Goal: Task Accomplishment & Management: Complete application form

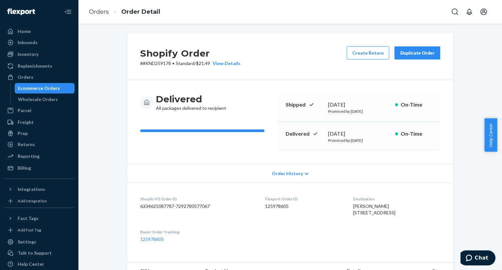
click at [44, 87] on div "Ecommerce Orders" at bounding box center [39, 88] width 42 height 7
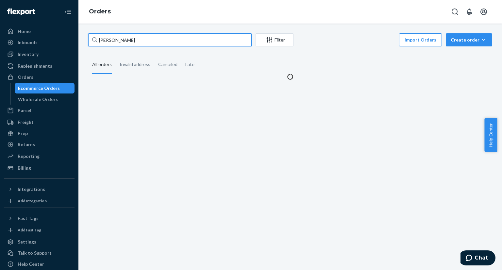
paste input "Jes"
drag, startPoint x: 141, startPoint y: 38, endPoint x: 104, endPoint y: 41, distance: 36.7
click at [104, 41] on input "[PERSON_NAME]" at bounding box center [169, 39] width 163 height 13
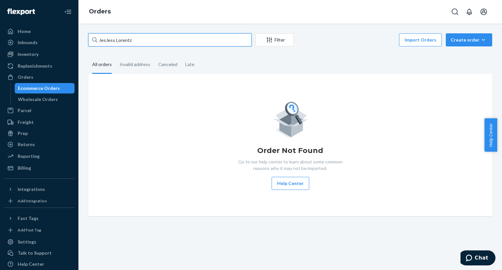
drag, startPoint x: 136, startPoint y: 40, endPoint x: 94, endPoint y: 39, distance: 41.5
click at [93, 39] on div "JesJess Lorentz" at bounding box center [169, 39] width 163 height 13
paste input "text"
type input "[PERSON_NAME]"
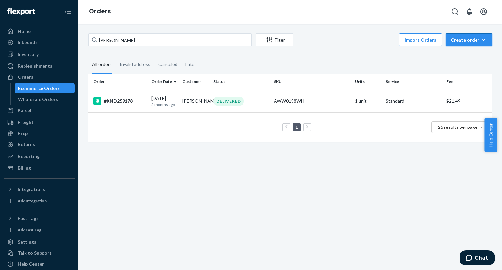
click at [461, 40] on div "Create order" at bounding box center [468, 40] width 37 height 7
click at [466, 58] on span "Ecommerce order" at bounding box center [472, 55] width 40 height 5
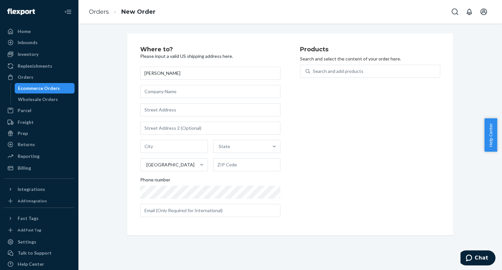
type input "[PERSON_NAME]"
click at [197, 116] on input "text" at bounding box center [210, 109] width 140 height 13
paste input "[STREET_ADDRESS]"
type input "[STREET_ADDRESS]"
type input "[GEOGRAPHIC_DATA]"
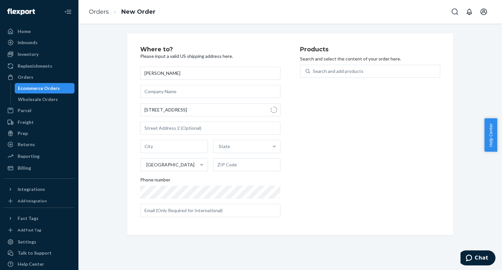
type input "80305"
click at [323, 73] on div "Search and add products" at bounding box center [337, 71] width 51 height 7
click at [313, 73] on input "Search and add products" at bounding box center [312, 71] width 1 height 7
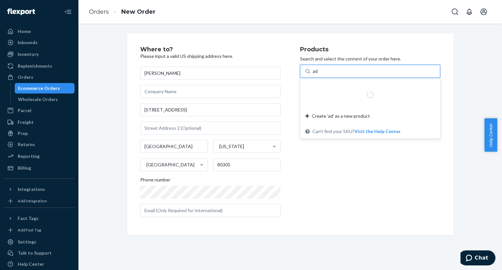
type input "ada"
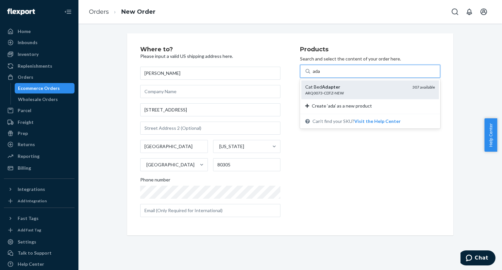
click at [319, 90] on div "ARQ0073-CDTZ-NEW" at bounding box center [356, 93] width 102 height 6
click at [319, 74] on input "ada" at bounding box center [316, 71] width 8 height 7
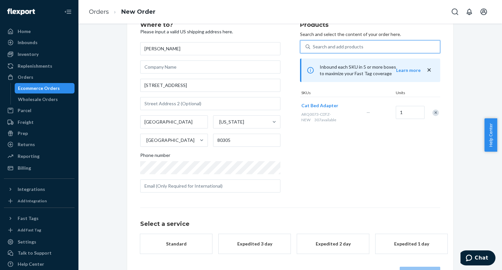
scroll to position [47, 0]
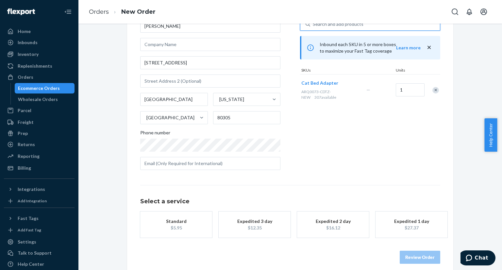
click at [172, 223] on div "Standard" at bounding box center [176, 221] width 52 height 7
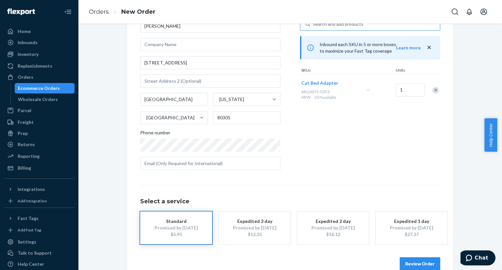
click at [419, 261] on button "Review Order" at bounding box center [419, 263] width 40 height 13
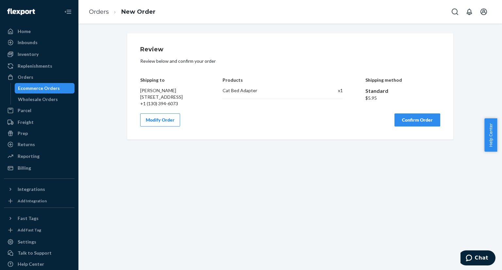
scroll to position [0, 0]
click at [415, 126] on button "Confirm Order" at bounding box center [417, 119] width 46 height 13
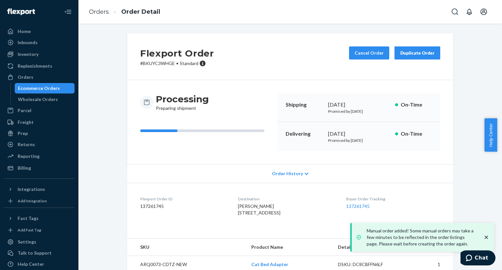
click at [146, 206] on dd "137261745" at bounding box center [183, 206] width 87 height 7
copy dd "137261745"
click at [361, 205] on link "137261745" at bounding box center [358, 206] width 24 height 6
click at [56, 88] on div "Ecommerce Orders" at bounding box center [39, 88] width 42 height 7
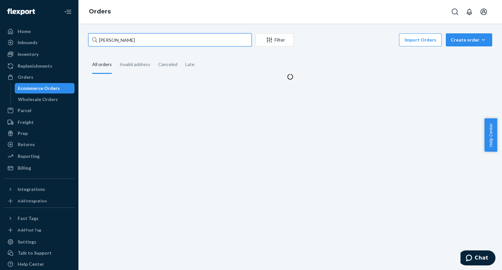
drag, startPoint x: 114, startPoint y: 41, endPoint x: 85, endPoint y: 37, distance: 29.0
click at [85, 37] on div "[PERSON_NAME] Filter Import Orders Create order Ecommerce order Removal order A…" at bounding box center [289, 56] width 413 height 47
paste input "[PERSON_NAME]"
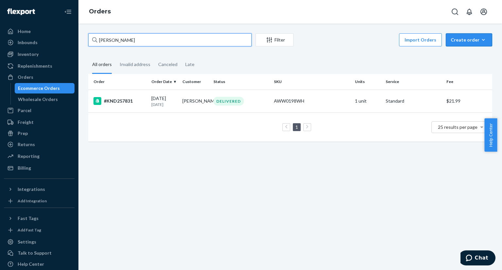
type input "[PERSON_NAME]"
click at [470, 40] on div "Create order" at bounding box center [468, 40] width 37 height 7
click at [472, 51] on button "Ecommerce order" at bounding box center [478, 56] width 63 height 14
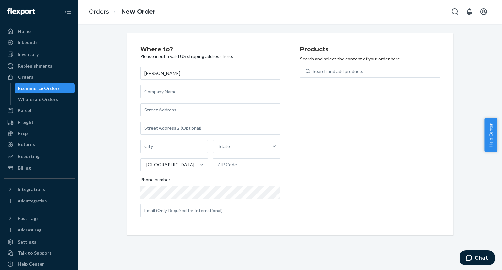
type input "[PERSON_NAME]"
click at [188, 112] on input "text" at bounding box center [210, 109] width 140 height 13
paste input "[STREET_ADDRESS][PERSON_NAME][PERSON_NAME][PERSON_NAME]"
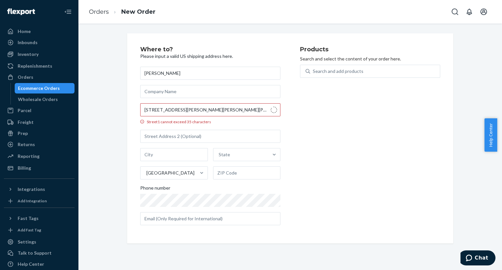
type input "[STREET_ADDRESS][PERSON_NAME][PERSON_NAME]"
type input "[GEOGRAPHIC_DATA]"
type input "14867"
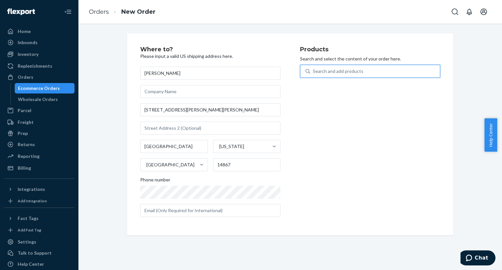
click at [332, 72] on div "Search and add products" at bounding box center [337, 71] width 51 height 7
click at [313, 72] on input "0 results available. Use Up and Down to choose options, press Enter to select t…" at bounding box center [312, 71] width 1 height 7
click at [333, 72] on div "Search and add products" at bounding box center [337, 71] width 51 height 7
click at [313, 72] on input "Search and add products" at bounding box center [312, 71] width 1 height 7
type input "ada"
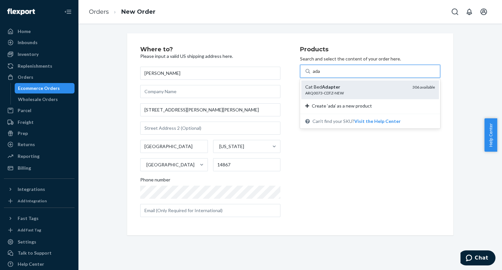
click at [332, 89] on em "Adapter" at bounding box center [331, 87] width 18 height 6
click at [320, 74] on input "ada" at bounding box center [316, 71] width 8 height 7
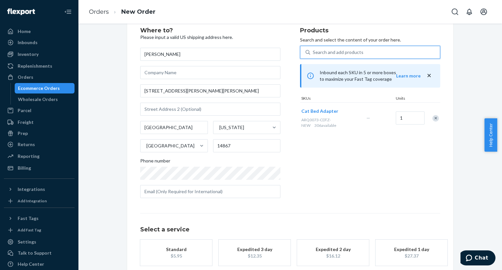
scroll to position [47, 0]
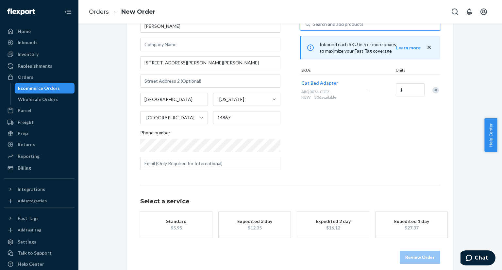
drag, startPoint x: 174, startPoint y: 230, endPoint x: 177, endPoint y: 231, distance: 3.3
click at [174, 230] on button "Standard $5.95" at bounding box center [176, 224] width 72 height 26
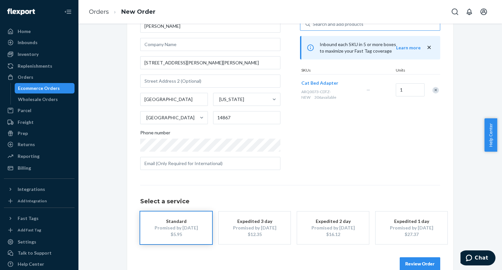
click at [404, 266] on button "Review Order" at bounding box center [419, 263] width 40 height 13
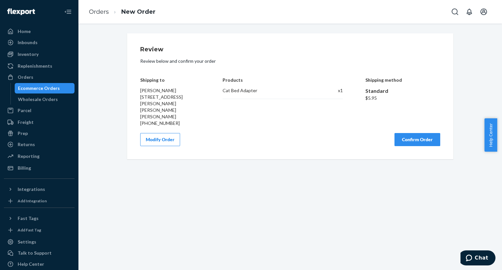
scroll to position [0, 0]
click at [415, 133] on button "Confirm Order" at bounding box center [417, 139] width 46 height 13
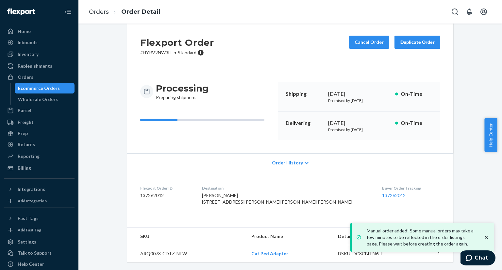
scroll to position [24, 0]
click at [150, 192] on dd "137262042" at bounding box center [165, 195] width 51 height 7
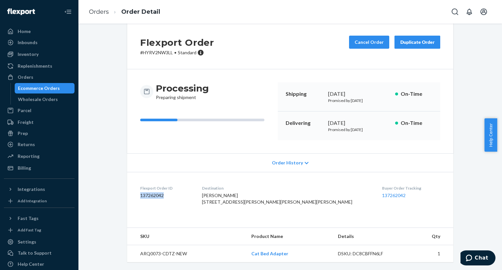
copy dd "137262042"
click at [382, 192] on link "137262042" at bounding box center [394, 195] width 24 height 6
drag, startPoint x: 53, startPoint y: 85, endPoint x: 60, endPoint y: 84, distance: 7.7
click at [53, 85] on div "Ecommerce Orders" at bounding box center [39, 88] width 42 height 7
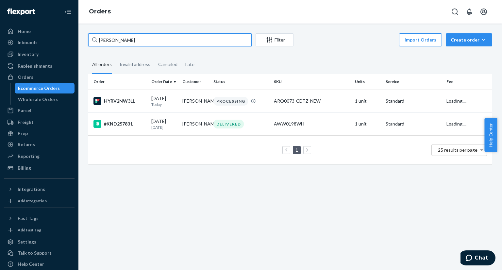
drag, startPoint x: 152, startPoint y: 40, endPoint x: 95, endPoint y: 38, distance: 57.8
click at [93, 38] on div "[PERSON_NAME]" at bounding box center [169, 39] width 163 height 13
paste input "[PERSON_NAME]"
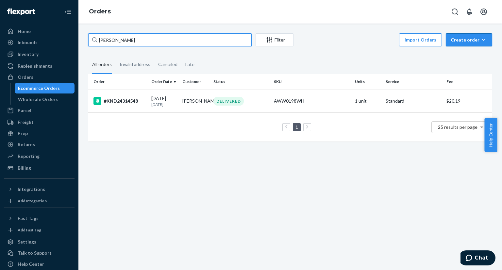
type input "[PERSON_NAME]"
click at [461, 42] on div "Create order" at bounding box center [468, 40] width 37 height 7
click at [467, 57] on span "Ecommerce order" at bounding box center [472, 55] width 40 height 5
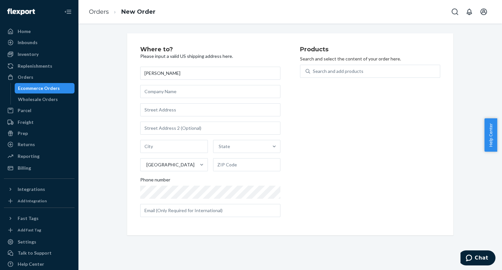
type input "[PERSON_NAME]"
drag, startPoint x: 197, startPoint y: 110, endPoint x: 201, endPoint y: 112, distance: 4.2
click at [199, 111] on input "text" at bounding box center [210, 109] width 140 height 13
paste input "[STREET_ADDRESS]"
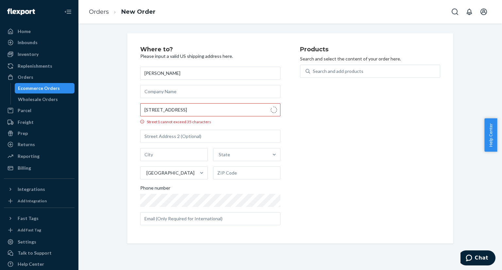
drag, startPoint x: 186, startPoint y: 120, endPoint x: 185, endPoint y: 116, distance: 4.9
type input "[STREET_ADDRESS]"
type input "[GEOGRAPHIC_DATA]"
type input "98144"
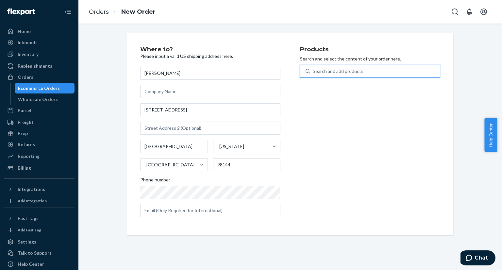
click at [324, 73] on div "Search and add products" at bounding box center [337, 71] width 51 height 7
click at [313, 73] on input "0 results available. Use Up and Down to choose options, press Enter to select t…" at bounding box center [312, 71] width 1 height 7
type input "ada"
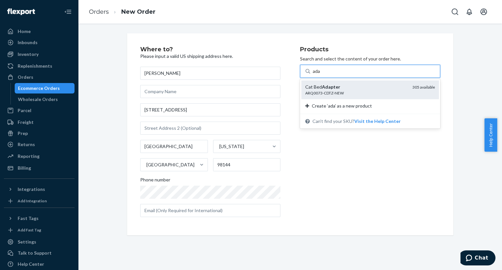
click at [335, 93] on div "ARQ0073-CDTZ-NEW" at bounding box center [356, 93] width 102 height 6
click at [320, 74] on input "ada" at bounding box center [316, 71] width 8 height 7
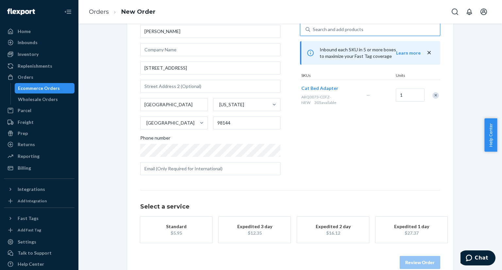
scroll to position [47, 0]
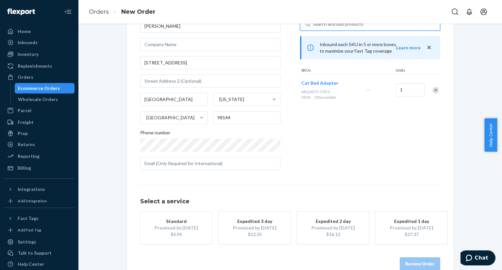
click at [172, 226] on div "Promised by [DATE]" at bounding box center [176, 227] width 52 height 7
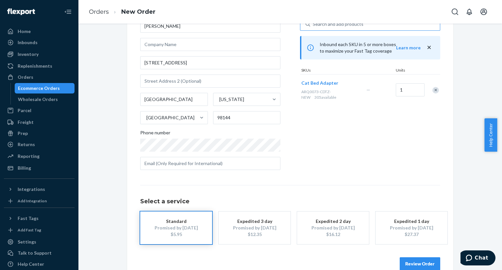
click at [429, 260] on button "Review Order" at bounding box center [419, 263] width 40 height 13
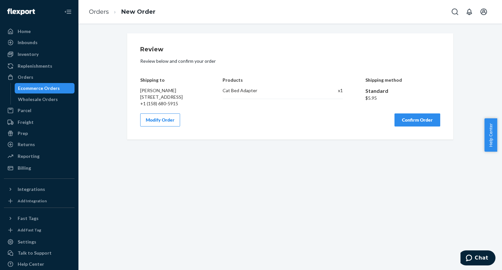
scroll to position [0, 0]
click at [415, 126] on button "Confirm Order" at bounding box center [417, 119] width 46 height 13
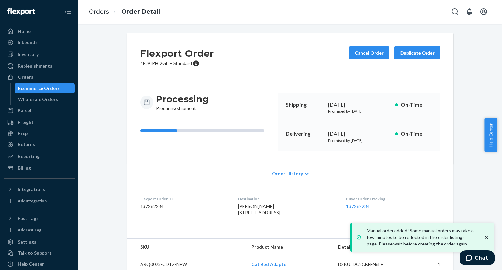
click at [155, 208] on dd "137262234" at bounding box center [183, 206] width 87 height 7
click at [153, 207] on dd "137262234" at bounding box center [183, 206] width 87 height 7
copy dd "137262234"
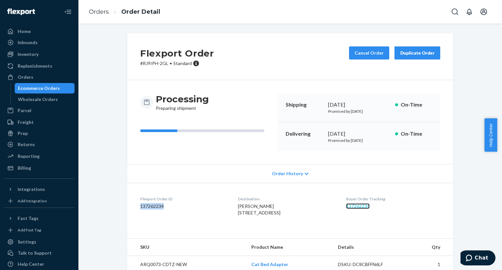
click at [353, 207] on link "137262234" at bounding box center [358, 206] width 24 height 6
